Goal: Transaction & Acquisition: Purchase product/service

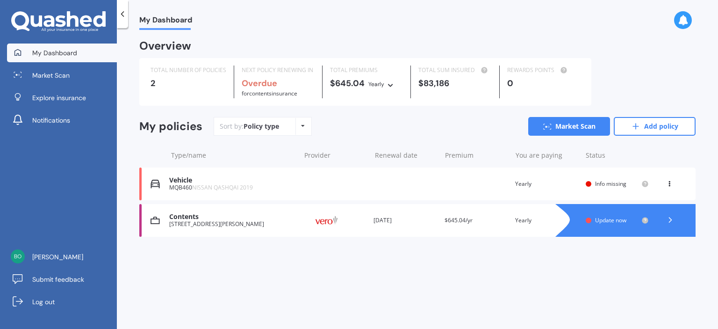
click at [608, 181] on span "Info missing" at bounding box center [610, 184] width 31 height 8
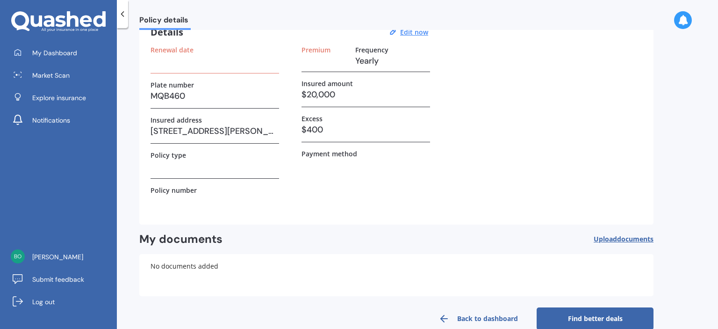
scroll to position [65, 0]
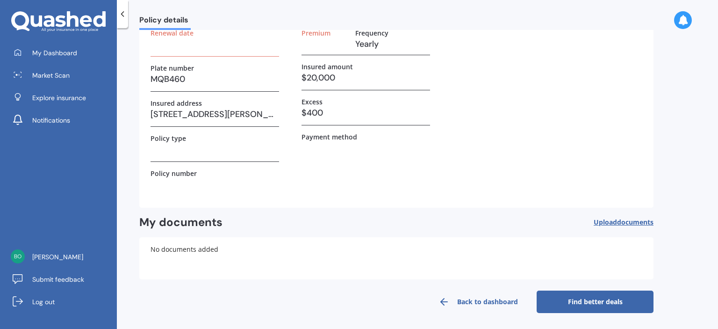
click at [159, 38] on h3 at bounding box center [215, 44] width 129 height 14
click at [153, 183] on h3 at bounding box center [215, 184] width 129 height 14
click at [174, 172] on label "Policy number" at bounding box center [174, 173] width 46 height 8
click at [160, 174] on label "Policy number" at bounding box center [174, 173] width 46 height 8
click at [203, 170] on div "Policy number" at bounding box center [215, 173] width 129 height 8
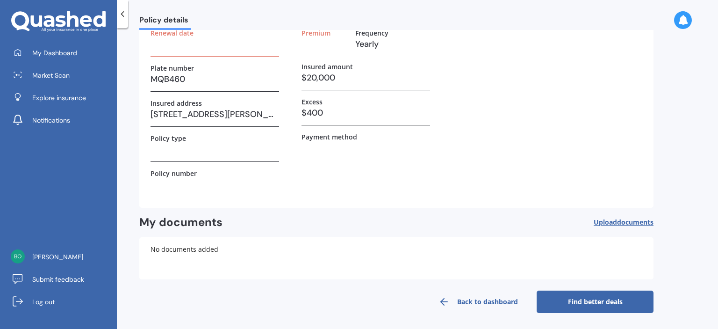
click at [203, 170] on div "Policy number" at bounding box center [215, 173] width 129 height 8
click at [161, 39] on h3 at bounding box center [215, 44] width 129 height 14
click at [164, 39] on h3 at bounding box center [215, 44] width 129 height 14
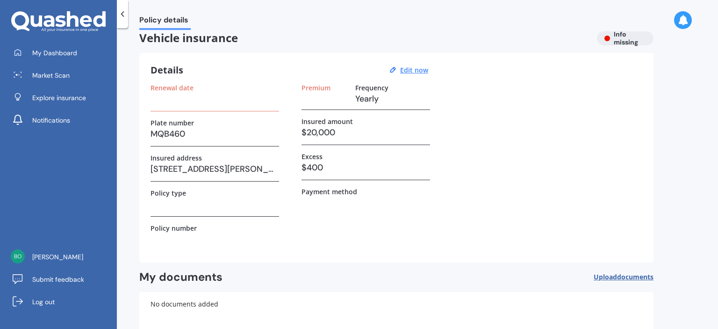
scroll to position [9, 0]
click at [196, 88] on div "Renewal date" at bounding box center [215, 88] width 129 height 8
click at [182, 87] on label "Renewal date" at bounding box center [172, 88] width 43 height 8
click at [415, 69] on u "Edit now" at bounding box center [414, 70] width 28 height 9
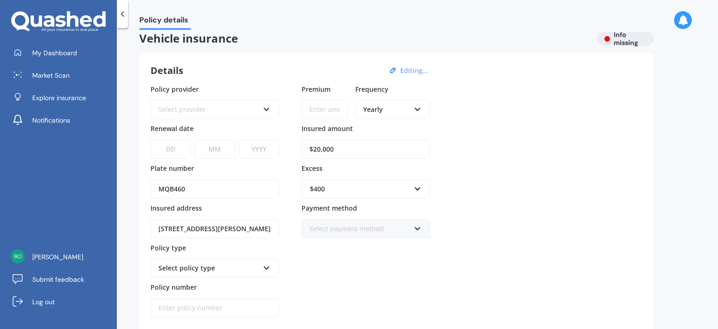
click at [165, 105] on div "Select provider" at bounding box center [209, 109] width 101 height 10
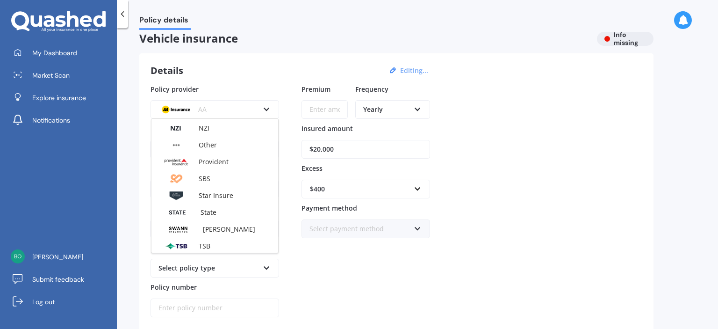
scroll to position [325, 0]
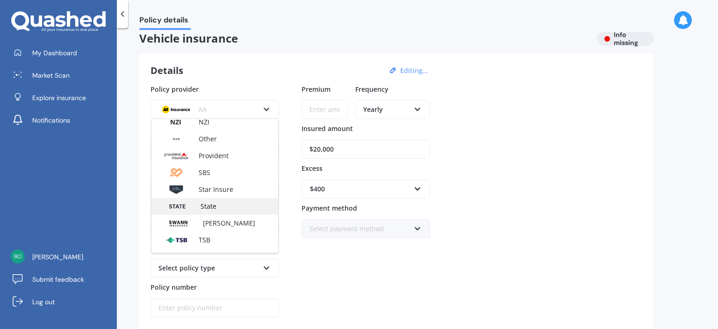
click at [213, 203] on span "State" at bounding box center [209, 206] width 16 height 9
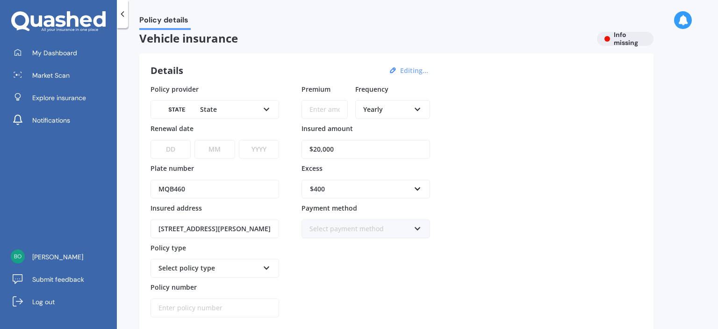
click at [309, 108] on input "Premium" at bounding box center [325, 109] width 46 height 19
type input "$751.89"
click at [167, 147] on select "DD 01 02 03 04 05 06 07 08 09 10 11 12 13 14 15 16 17 18 19 20 21 22 23 24 25 2…" at bounding box center [171, 149] width 40 height 19
select select "16"
click at [151, 140] on select "DD 01 02 03 04 05 06 07 08 09 10 11 12 13 14 15 16 17 18 19 20 21 22 23 24 25 2…" at bounding box center [171, 149] width 40 height 19
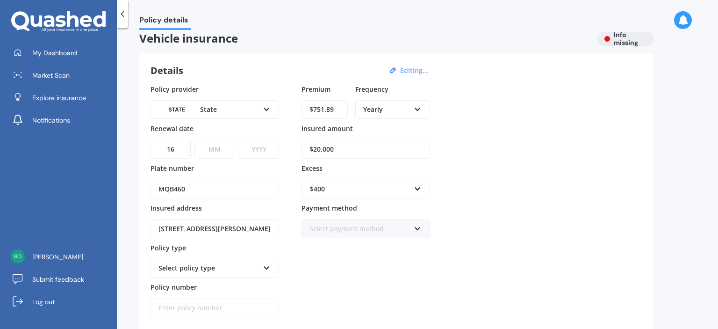
click at [225, 145] on select "MM 01 02 03 04 05 06 07 08 09 10 11 12" at bounding box center [215, 149] width 40 height 19
select select "09"
click at [195, 140] on select "MM 01 02 03 04 05 06 07 08 09 10 11 12" at bounding box center [215, 149] width 40 height 19
click at [266, 149] on select "YYYY 2027 2026 2025 2024 2023 2022 2021 2020 2019 2018 2017 2016 2015 2014 2013…" at bounding box center [259, 149] width 40 height 19
select select "2025"
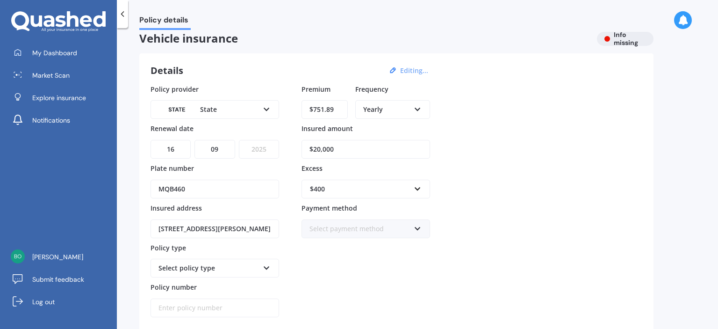
click at [239, 140] on select "YYYY 2027 2026 2025 2024 2023 2022 2021 2020 2019 2018 2017 2016 2015 2014 2013…" at bounding box center [259, 149] width 40 height 19
click at [268, 263] on icon at bounding box center [267, 266] width 8 height 7
click at [206, 265] on div "Comprehensive" at bounding box center [209, 268] width 101 height 10
click at [266, 264] on icon at bounding box center [267, 266] width 8 height 7
click at [194, 284] on span "Comprehensive" at bounding box center [183, 285] width 49 height 9
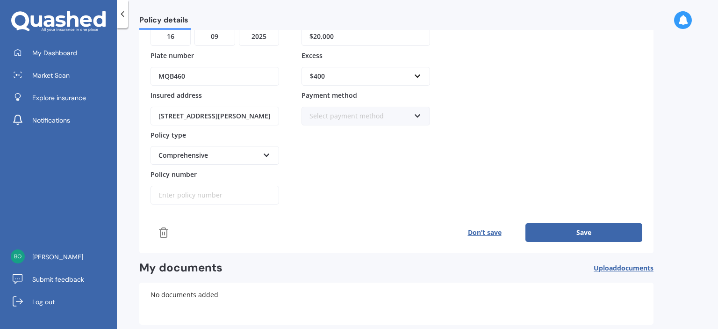
scroll to position [146, 0]
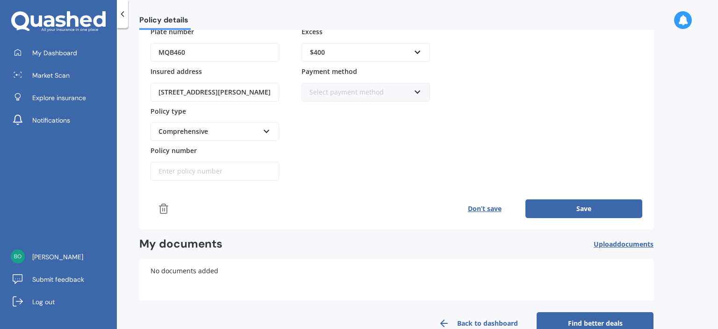
click at [163, 167] on input "Policy number" at bounding box center [215, 171] width 129 height 19
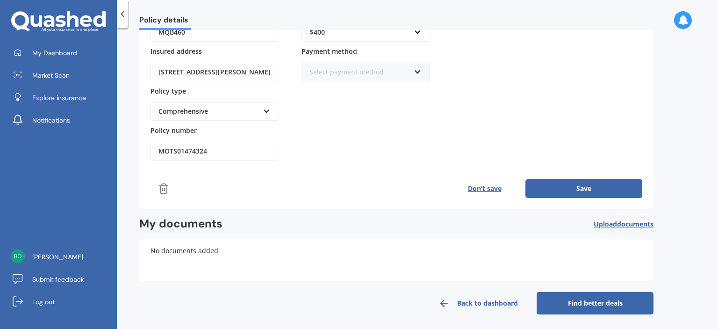
type input "MOTS01474324"
click at [576, 186] on button "Save" at bounding box center [584, 188] width 117 height 19
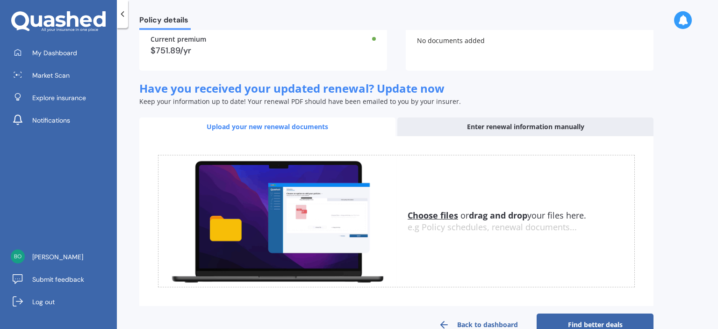
scroll to position [296, 0]
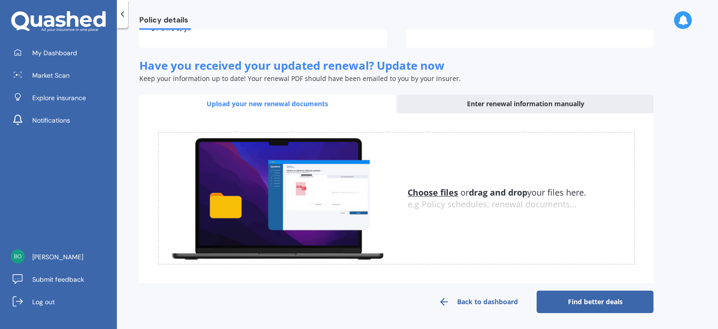
click at [571, 297] on link "Find better deals" at bounding box center [595, 301] width 117 height 22
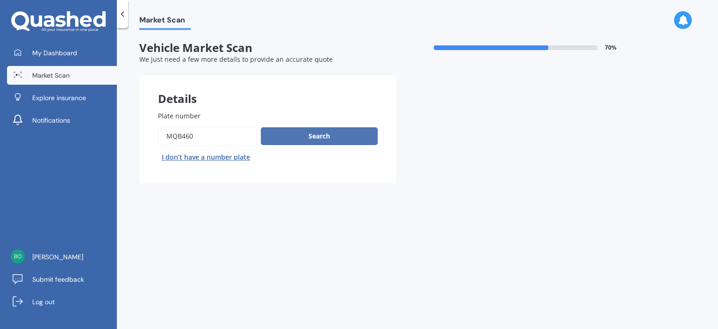
click at [315, 131] on button "Search" at bounding box center [319, 136] width 117 height 18
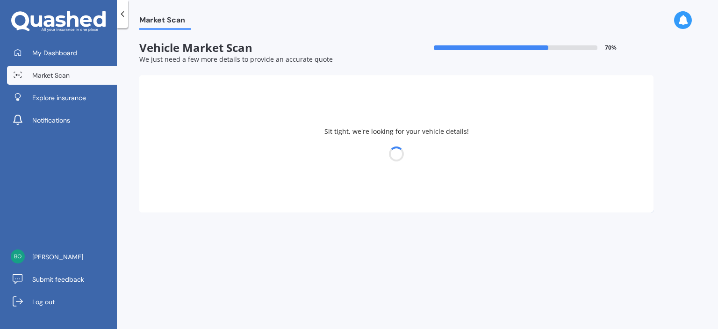
select select "NISSAN"
select select "QASHQAI"
select select "29"
select select "11"
select select "1950"
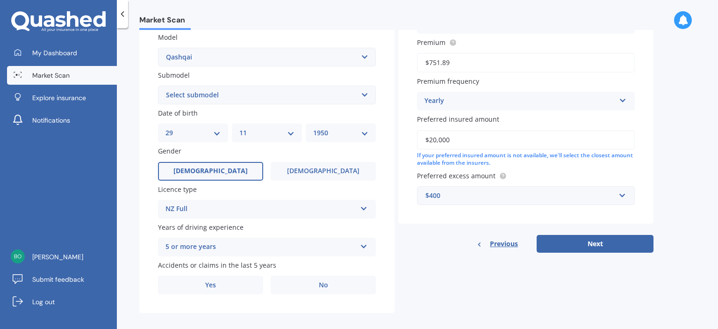
scroll to position [222, 0]
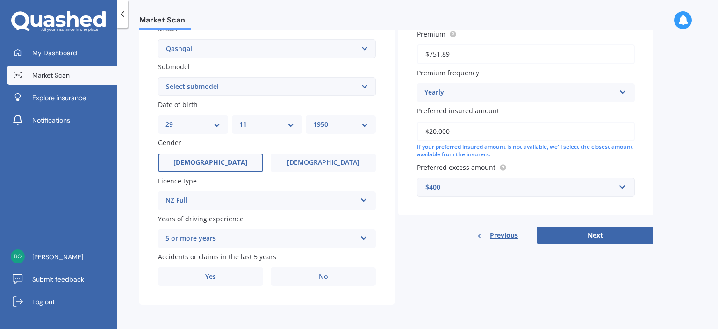
click at [364, 84] on select "Select submodel (All Other) N-TEC ST ST-L Ti Ti-L TI-L E-POWER 1.5PEH TS Turbo …" at bounding box center [267, 86] width 218 height 19
click at [158, 77] on select "Select submodel (All Other) N-TEC ST ST-L Ti Ti-L TI-L E-POWER 1.5PEH TS Turbo …" at bounding box center [267, 86] width 218 height 19
click at [362, 86] on select "Select submodel (All Other) N-TEC ST ST-L Ti Ti-L TI-L E-POWER 1.5PEH TS Turbo …" at bounding box center [267, 86] width 218 height 19
click at [364, 83] on select "Select submodel (All Other) N-TEC ST ST-L Ti Ti-L TI-L E-POWER 1.5PEH TS Turbo …" at bounding box center [267, 86] width 218 height 19
select select "TI"
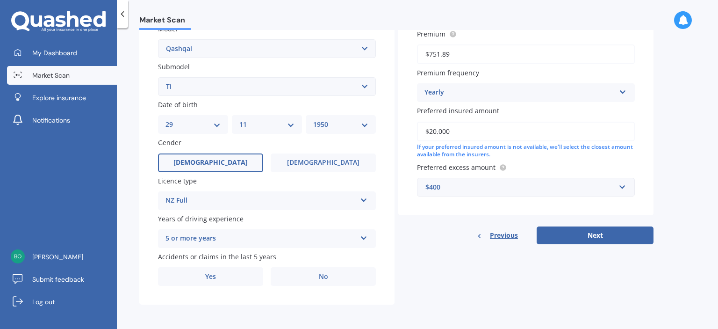
click at [158, 77] on select "Select submodel (All Other) N-TEC ST ST-L Ti Ti-L TI-L E-POWER 1.5PEH TS Turbo …" at bounding box center [267, 86] width 218 height 19
click at [325, 273] on span "No" at bounding box center [323, 277] width 9 height 8
click at [0, 0] on input "No" at bounding box center [0, 0] width 0 height 0
click at [453, 130] on input "$20,000" at bounding box center [526, 132] width 218 height 20
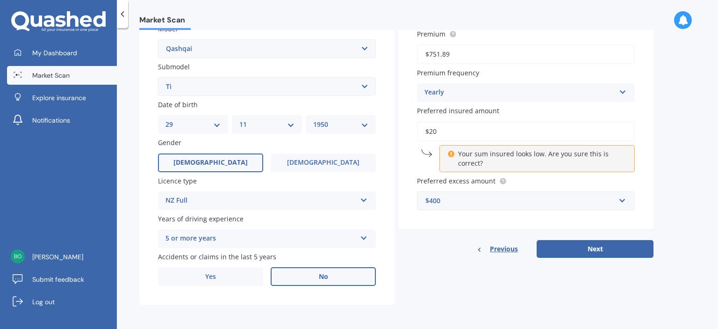
type input "$2"
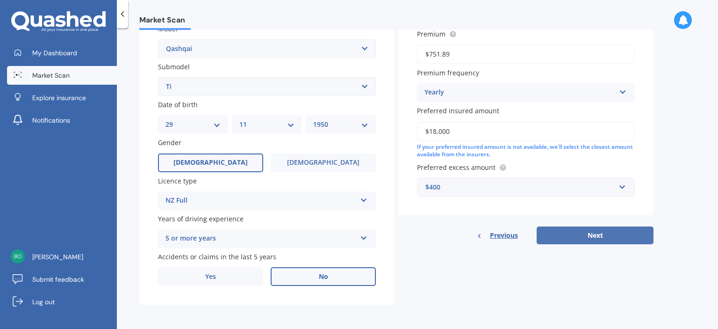
type input "$18,000"
click at [585, 234] on button "Next" at bounding box center [595, 235] width 117 height 18
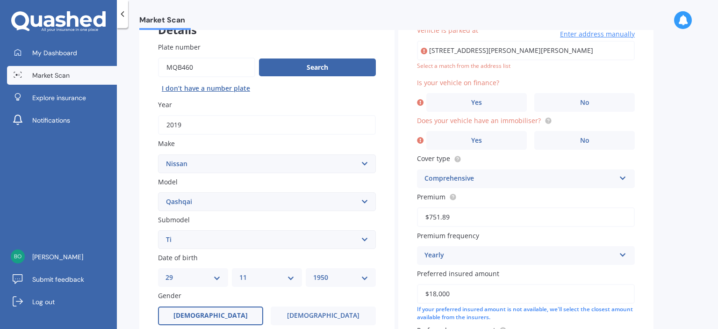
scroll to position [64, 0]
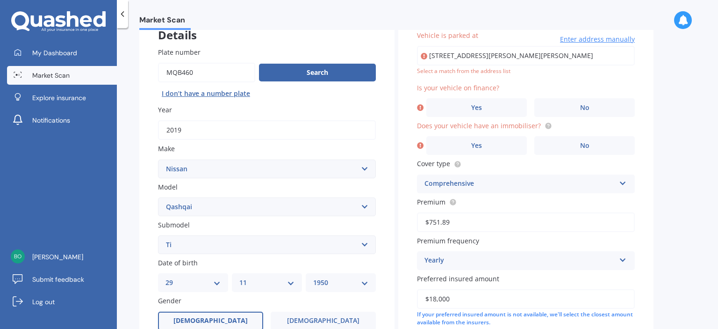
click at [380, 11] on div "Market Scan" at bounding box center [418, 15] width 602 height 30
click at [587, 106] on span "No" at bounding box center [584, 108] width 9 height 8
click at [0, 0] on input "No" at bounding box center [0, 0] width 0 height 0
click at [511, 68] on div "Select a match from the address list" at bounding box center [526, 71] width 218 height 8
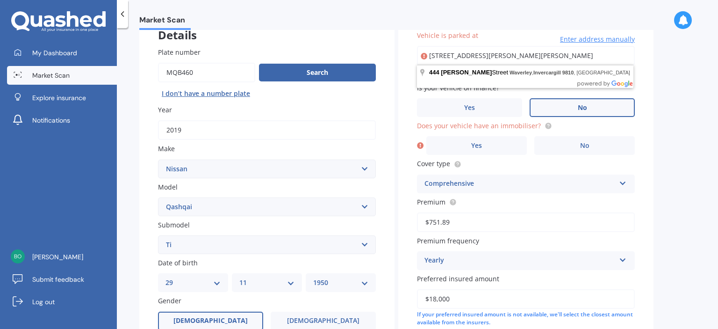
click at [556, 56] on input "444 herbert, waverley, invercargill 9810" at bounding box center [526, 56] width 218 height 20
type input "444 Herbert Street, Waverley, Invercargill 9810"
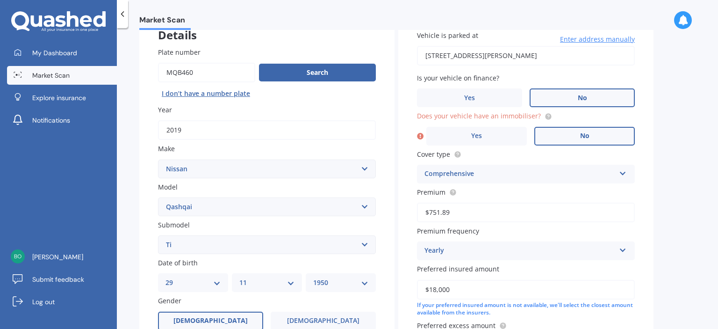
click at [580, 136] on span "No" at bounding box center [584, 136] width 9 height 8
click at [0, 0] on input "No" at bounding box center [0, 0] width 0 height 0
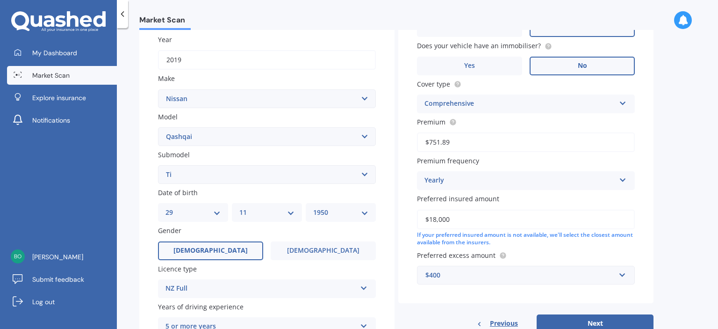
scroll to position [145, 0]
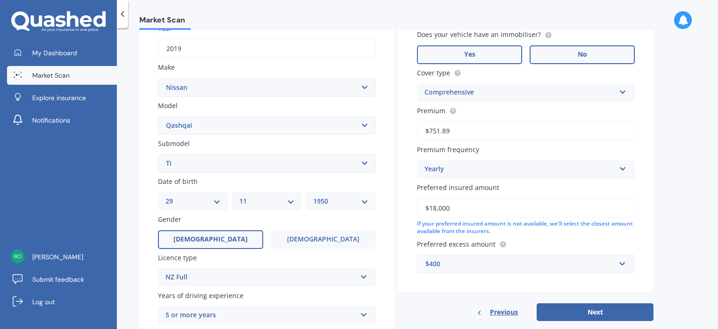
click at [475, 51] on span "Yes" at bounding box center [469, 55] width 11 height 8
click at [0, 0] on input "Yes" at bounding box center [0, 0] width 0 height 0
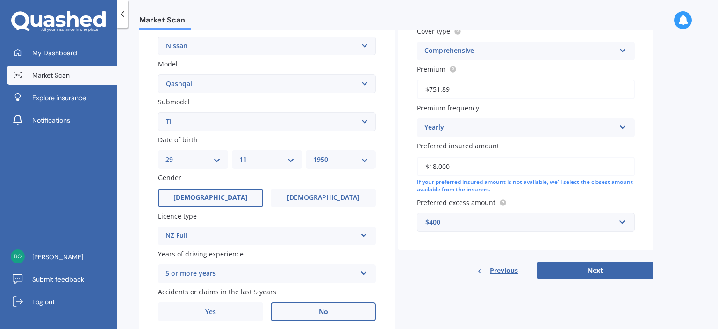
scroll to position [222, 0]
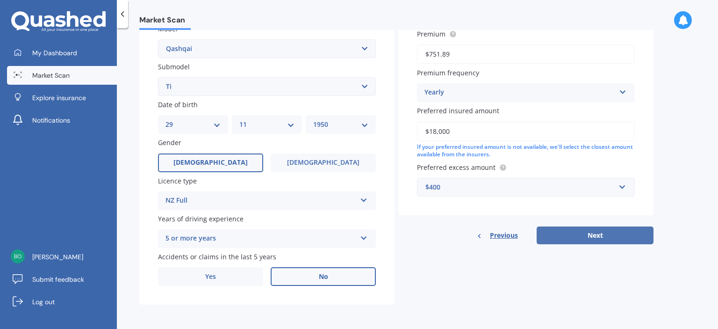
click at [596, 233] on button "Next" at bounding box center [595, 235] width 117 height 18
select select "29"
select select "11"
select select "1950"
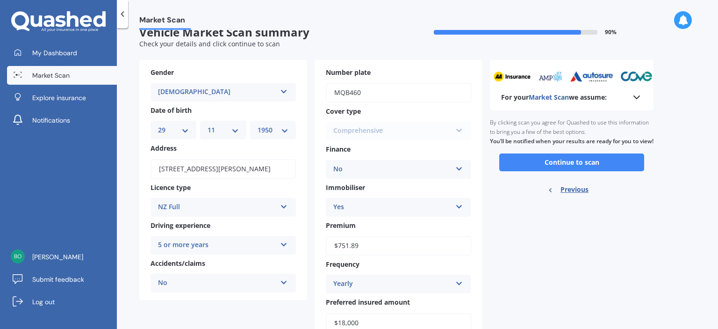
scroll to position [0, 0]
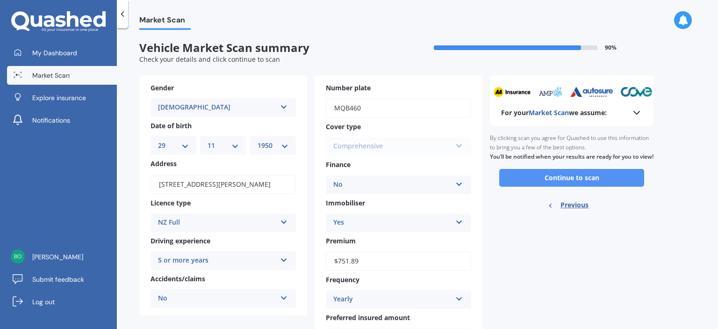
click at [582, 184] on button "Continue to scan" at bounding box center [572, 178] width 145 height 18
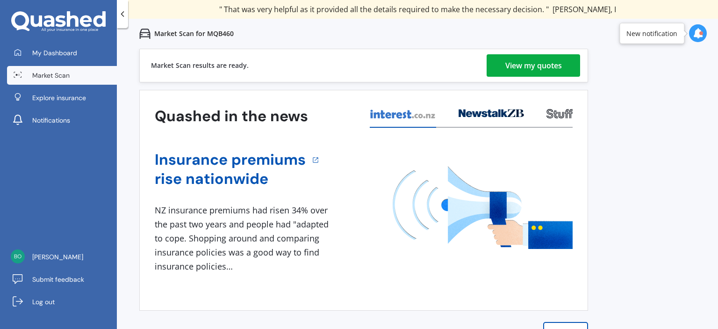
click at [539, 61] on div "View my quotes" at bounding box center [534, 65] width 57 height 22
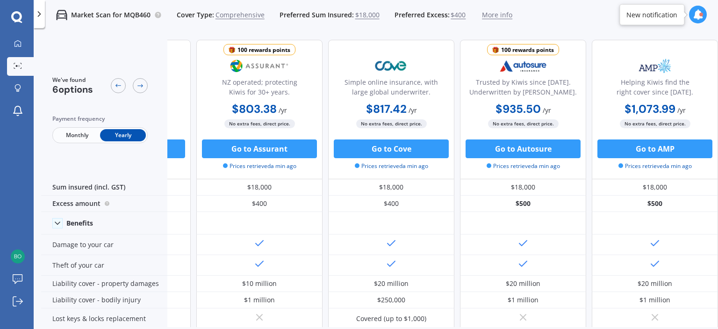
scroll to position [0, 239]
click at [115, 85] on icon at bounding box center [118, 85] width 7 height 7
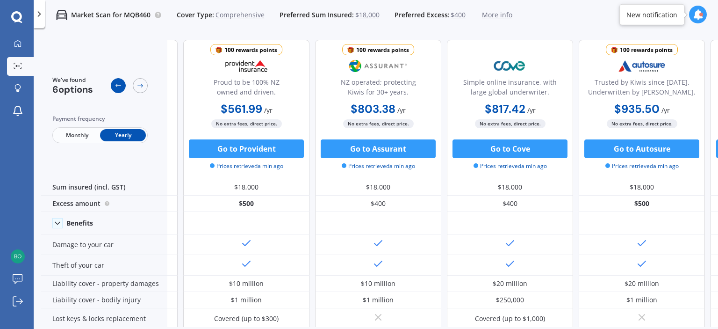
scroll to position [0, 113]
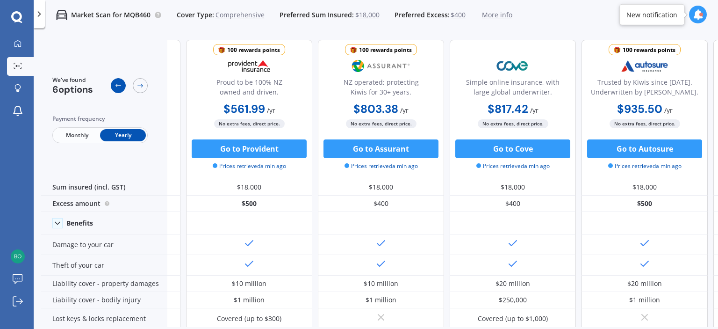
click at [115, 85] on icon at bounding box center [118, 85] width 7 height 7
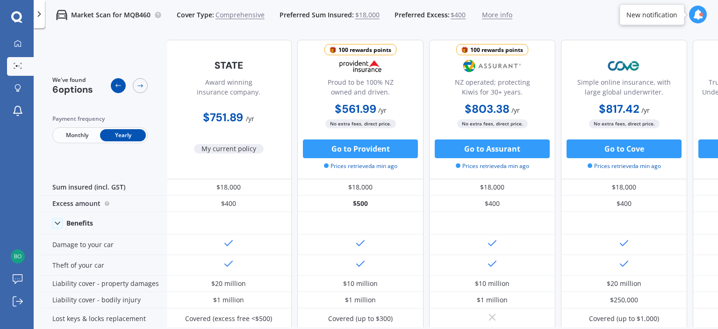
scroll to position [0, 0]
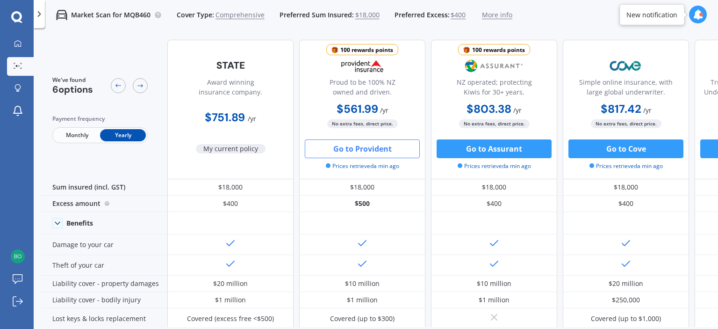
click at [338, 149] on button "Go to Provident" at bounding box center [362, 148] width 115 height 19
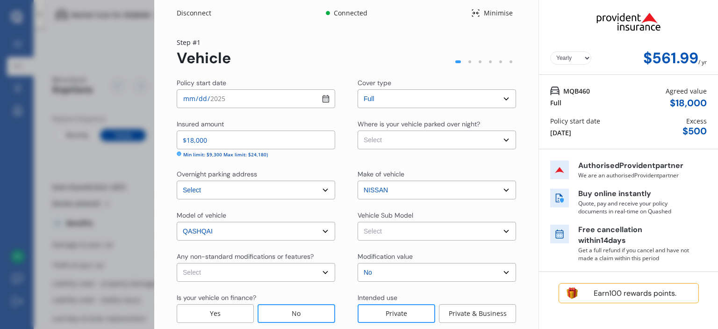
drag, startPoint x: 718, startPoint y: 45, endPoint x: 718, endPoint y: 61, distance: 15.4
click at [718, 61] on div "Disconnect Connected Minimise Yearly Monthly $561.99 / yr Step # 1 Vehicle Poli…" at bounding box center [436, 164] width 564 height 329
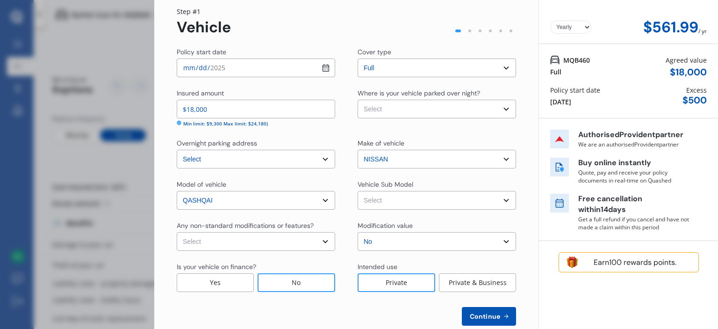
scroll to position [50, 0]
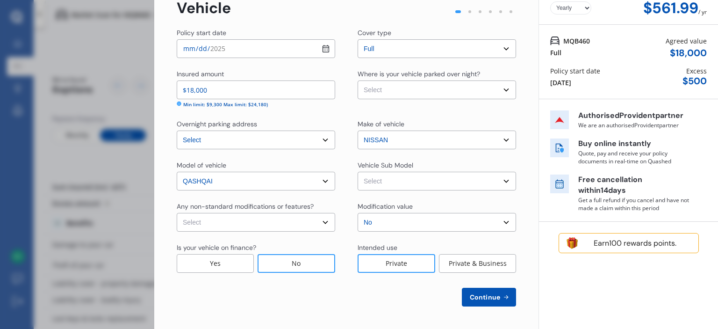
click at [322, 223] on select "Select None Nitrous Oxide System(NOS) Roll Cage Full Racing Harness" at bounding box center [256, 222] width 159 height 19
select select "none"
click at [177, 213] on select "Select None Nitrous Oxide System(NOS) Roll Cage Full Racing Harness" at bounding box center [256, 222] width 159 height 19
click at [502, 179] on select "Select Qashqai J11 ST Hatchback 5dr Xtronic 1sp 2.0i MY18" at bounding box center [437, 181] width 159 height 19
click at [501, 178] on select "Select Qashqai J11 ST Hatchback 5dr Xtronic 1sp 2.0i MY18" at bounding box center [437, 181] width 159 height 19
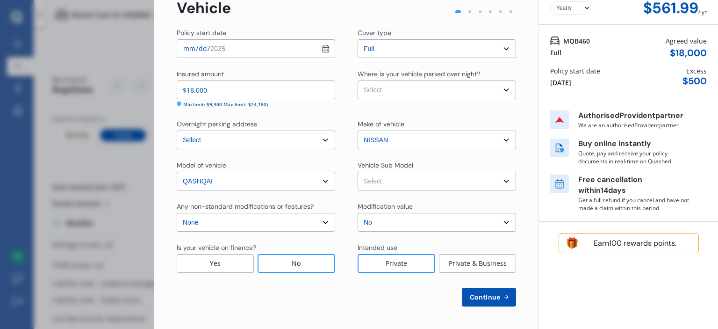
click at [482, 158] on div "Policy start date 2025-08-12 Cover type Select cover type Full Insured amount $…" at bounding box center [347, 167] width 340 height 278
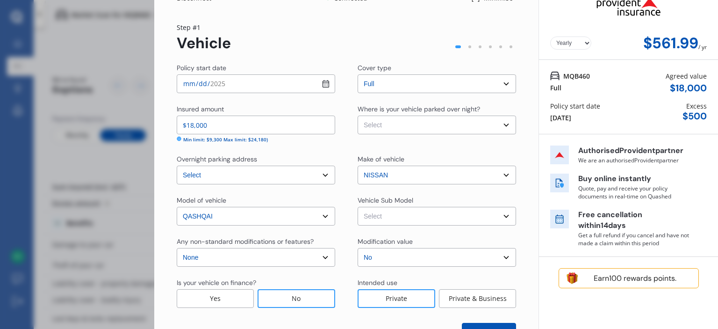
scroll to position [0, 0]
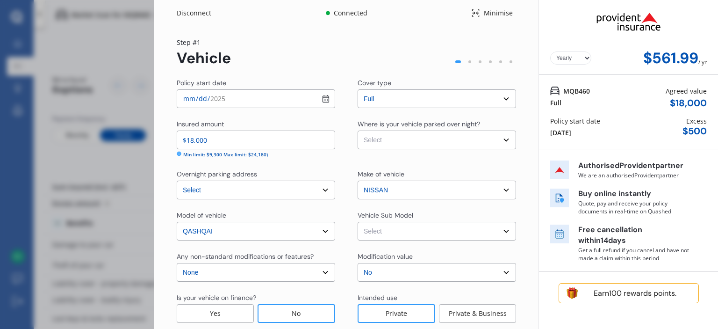
drag, startPoint x: 718, startPoint y: 40, endPoint x: 711, endPoint y: 24, distance: 17.4
click at [711, 24] on div "Disconnect Connected Minimise Yearly Monthly $561.99 / yr Step # 1 Vehicle Poli…" at bounding box center [436, 164] width 564 height 329
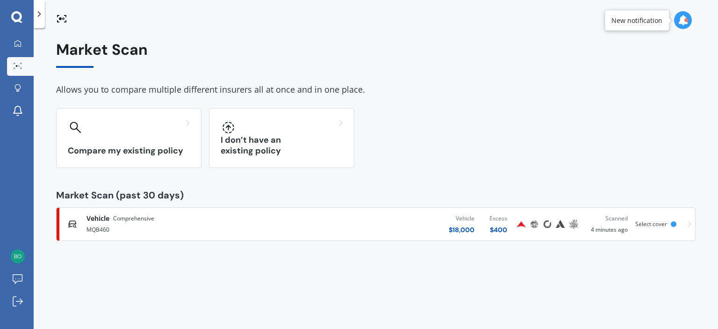
click at [152, 215] on span "Comprehensive" at bounding box center [133, 218] width 41 height 9
